Goal: Task Accomplishment & Management: Use online tool/utility

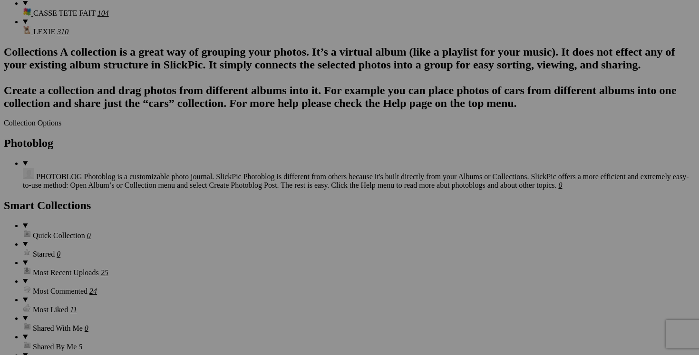
scroll to position [1161, 0]
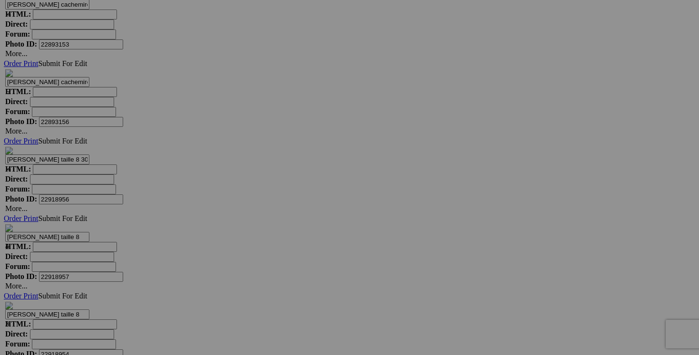
scroll to position [3620, 0]
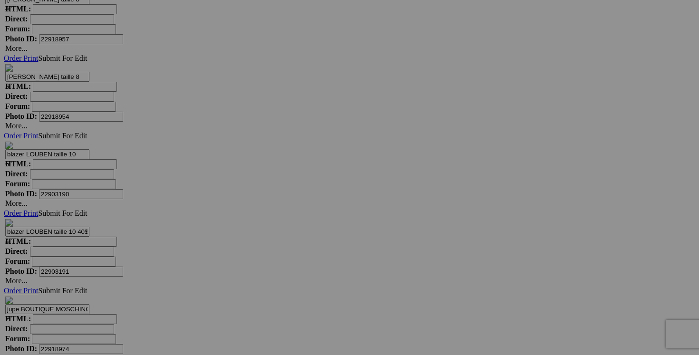
scroll to position [3853, 0]
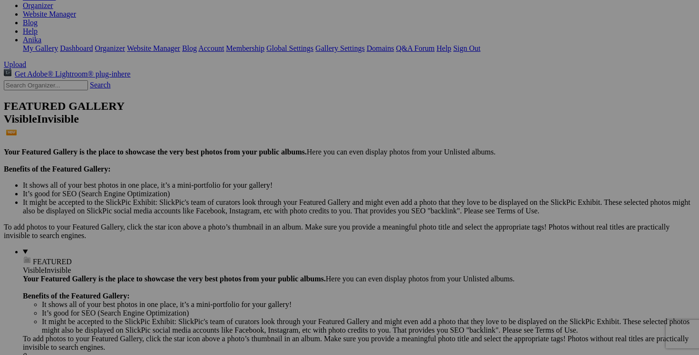
scroll to position [0, 0]
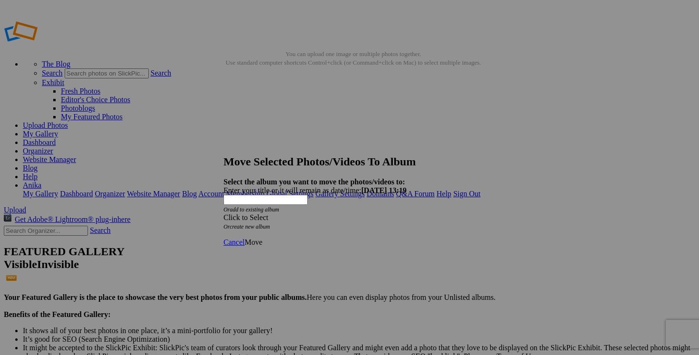
click at [405, 213] on div "Click to Select" at bounding box center [349, 217] width 252 height 9
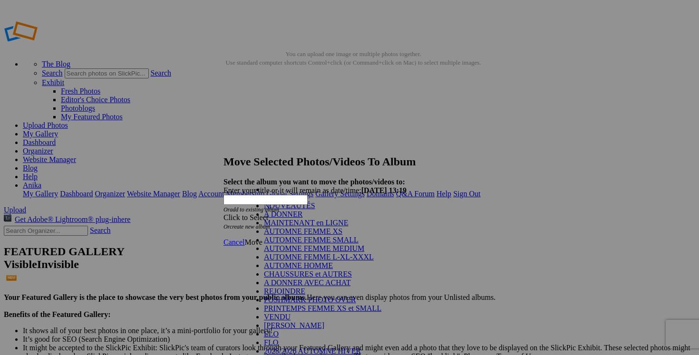
scroll to position [139, 0]
click at [290, 313] on link "VENDU" at bounding box center [277, 317] width 27 height 8
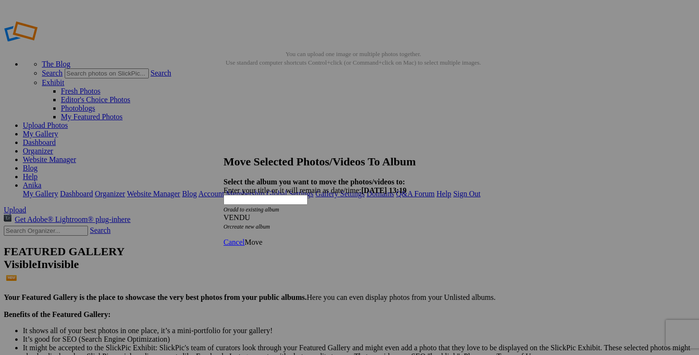
click at [262, 238] on span "Move" at bounding box center [253, 242] width 18 height 8
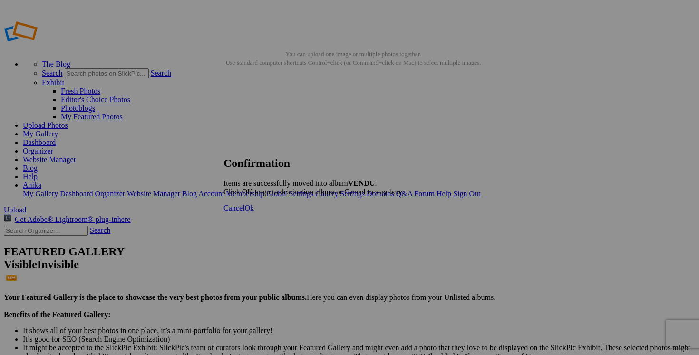
click at [244, 212] on link "Cancel" at bounding box center [233, 208] width 21 height 8
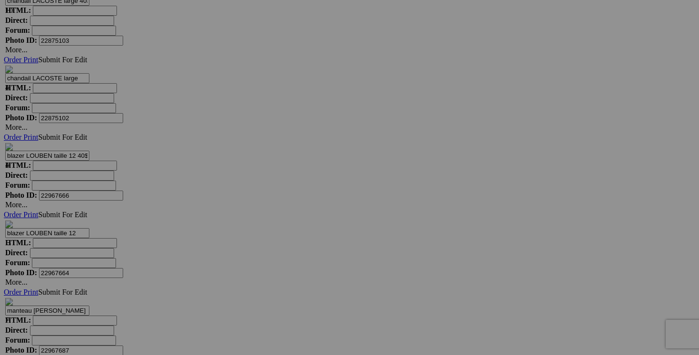
scroll to position [4386, 0]
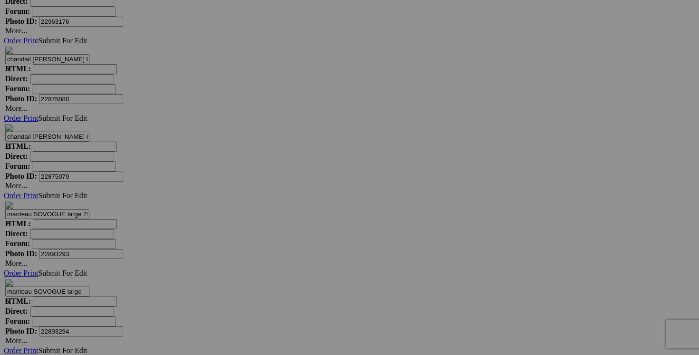
scroll to position [3699, 0]
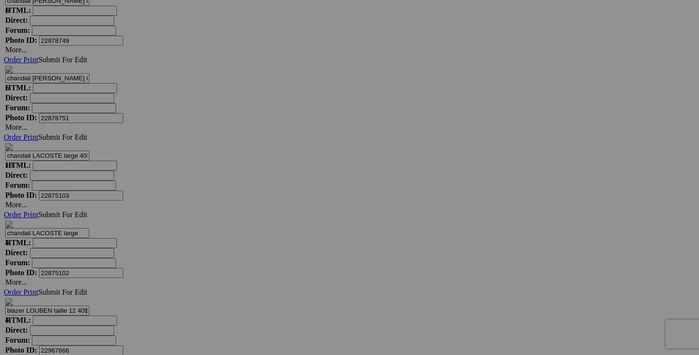
scroll to position [4258, 0]
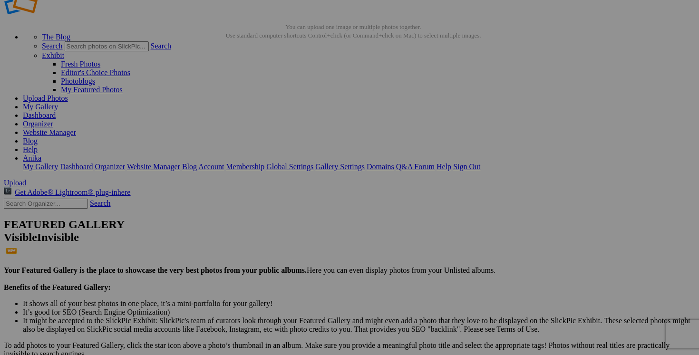
scroll to position [0, 0]
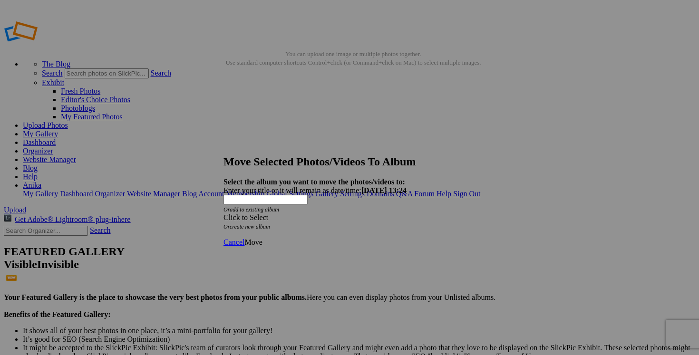
click at [223, 213] on span at bounding box center [223, 217] width 0 height 8
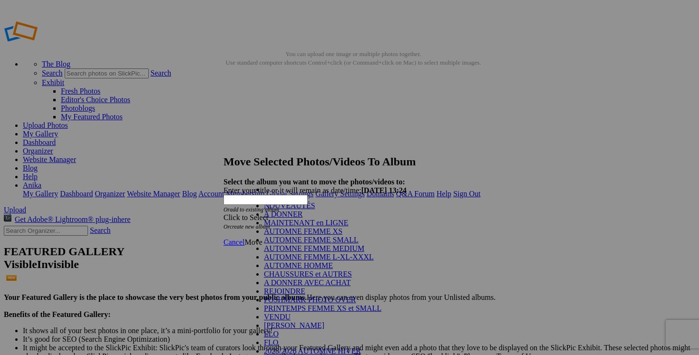
scroll to position [142, 0]
click at [285, 313] on link "VENDU" at bounding box center [277, 317] width 27 height 8
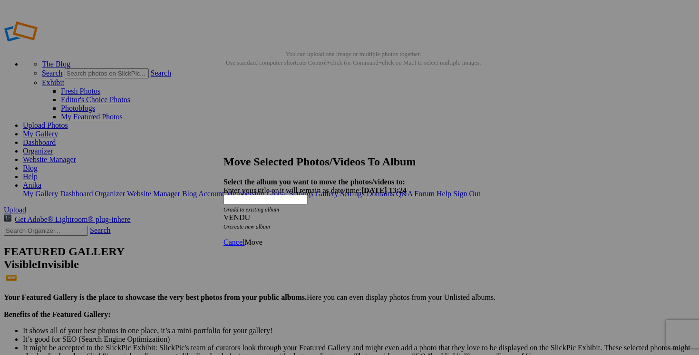
click at [262, 238] on span "Move" at bounding box center [253, 242] width 18 height 8
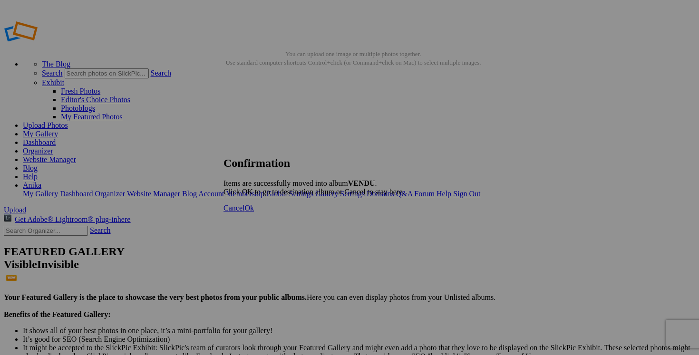
click at [244, 212] on span "Cancel" at bounding box center [233, 208] width 21 height 8
